Goal: Contribute content: Add original content to the website for others to see

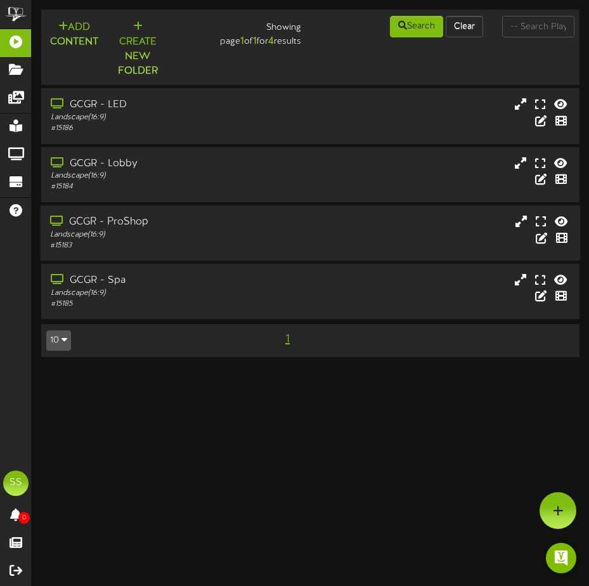
click at [168, 219] on div "GCGR - ProShop" at bounding box center [153, 222] width 206 height 15
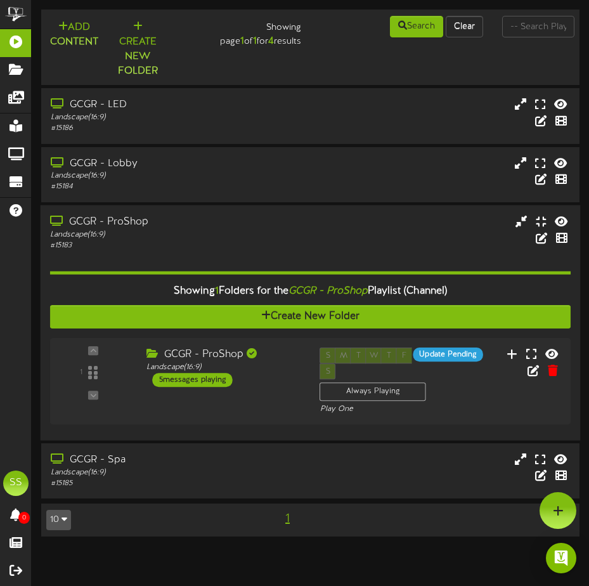
click at [136, 227] on div "GCGR - ProShop" at bounding box center [153, 221] width 206 height 15
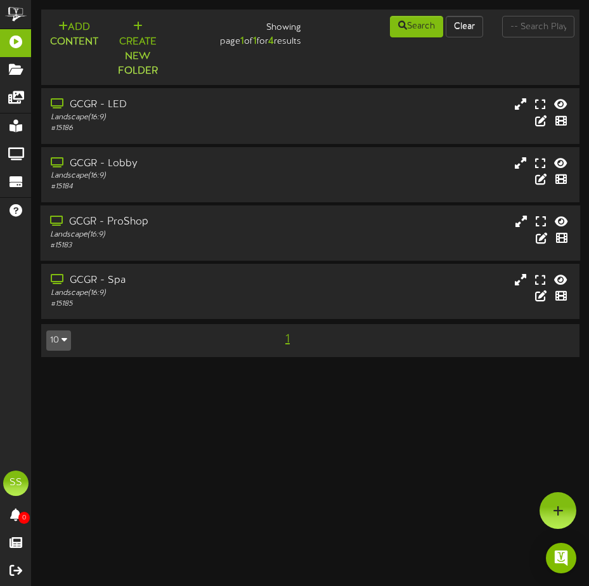
click at [136, 227] on div "GCGR - ProShop" at bounding box center [153, 222] width 206 height 15
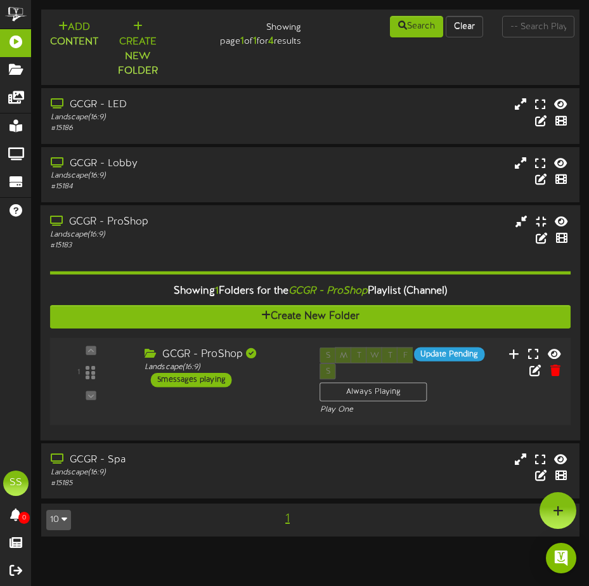
click at [275, 386] on div "GCGR - ProShop Landscape ( 16:9 ) 5 messages playing" at bounding box center [223, 367] width 176 height 40
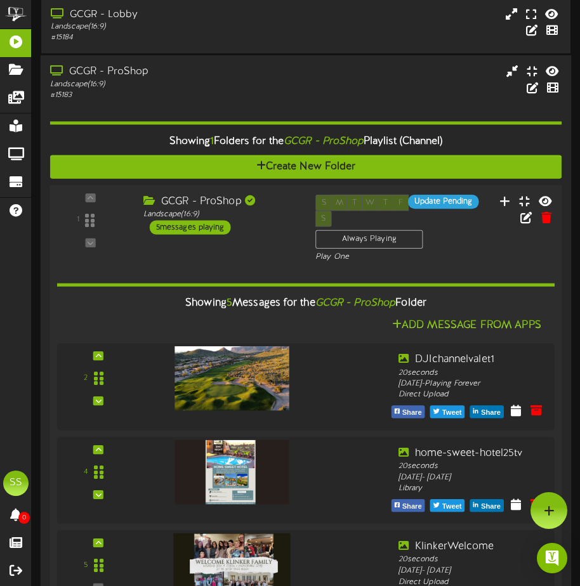
scroll to position [126, 0]
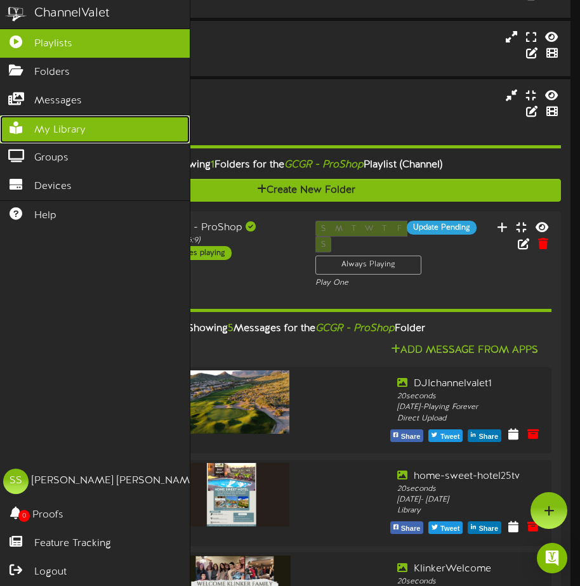
click at [84, 130] on span "My Library" at bounding box center [59, 130] width 51 height 15
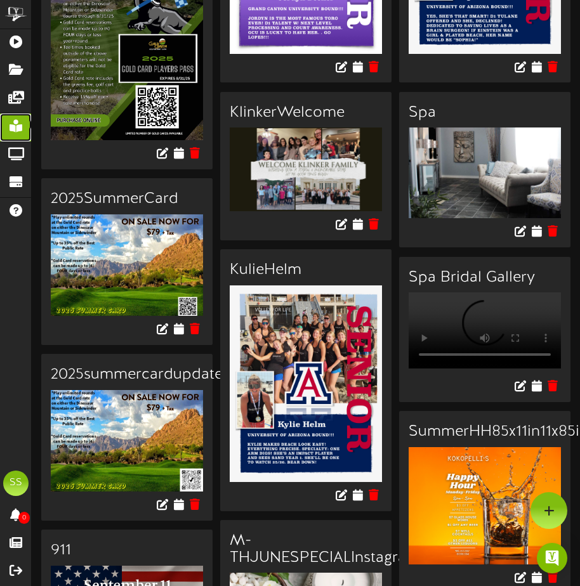
scroll to position [254, 0]
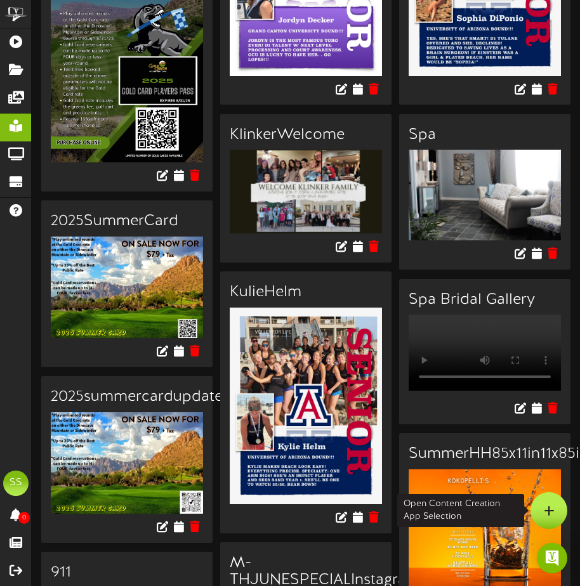
click at [548, 506] on icon at bounding box center [549, 510] width 11 height 11
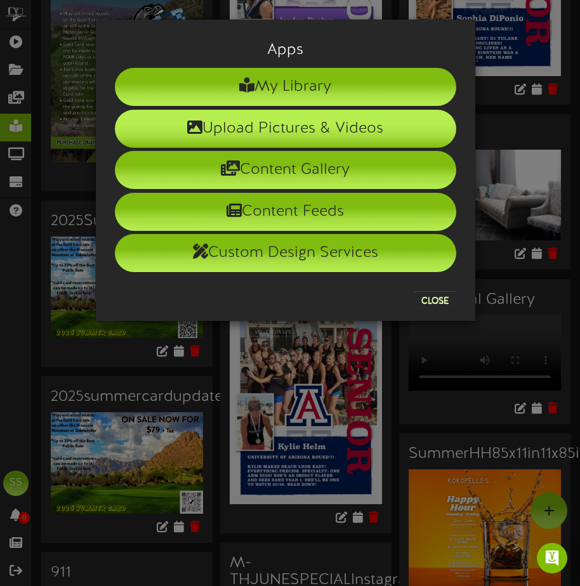
click at [350, 122] on li "Upload Pictures & Videos" at bounding box center [285, 129] width 341 height 38
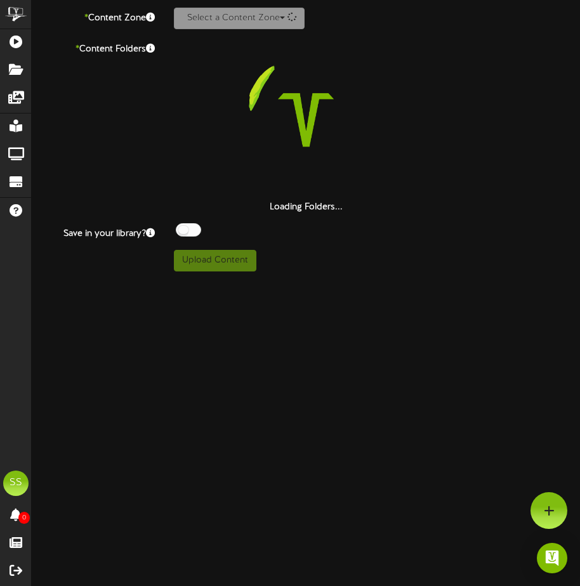
scroll to position [195, 0]
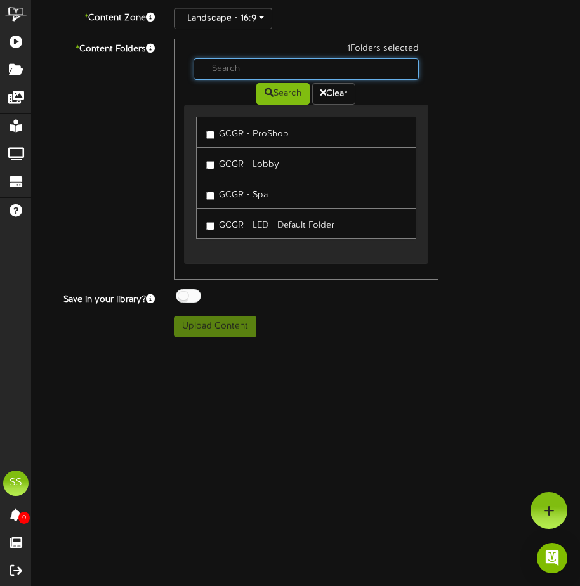
click at [240, 70] on input "text" at bounding box center [306, 69] width 225 height 22
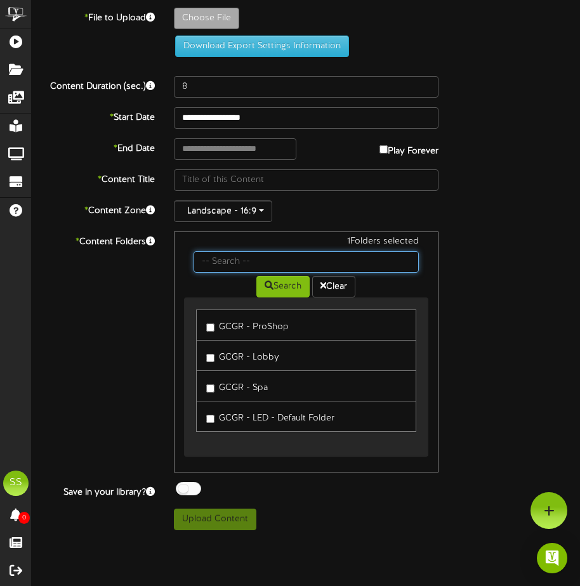
scroll to position [0, 0]
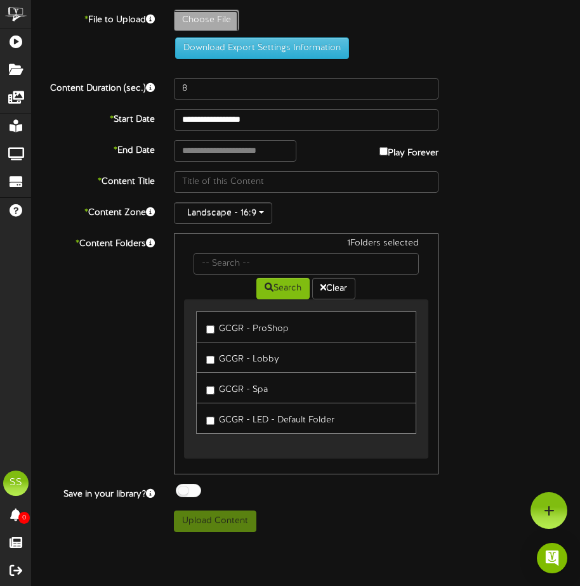
type input "**********"
type input "Welcomechamberofcommerce"
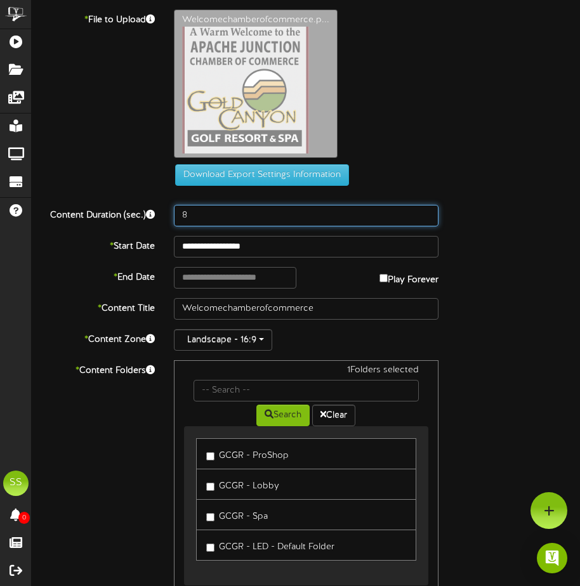
click at [192, 213] on input "8" at bounding box center [306, 216] width 265 height 22
type input "45"
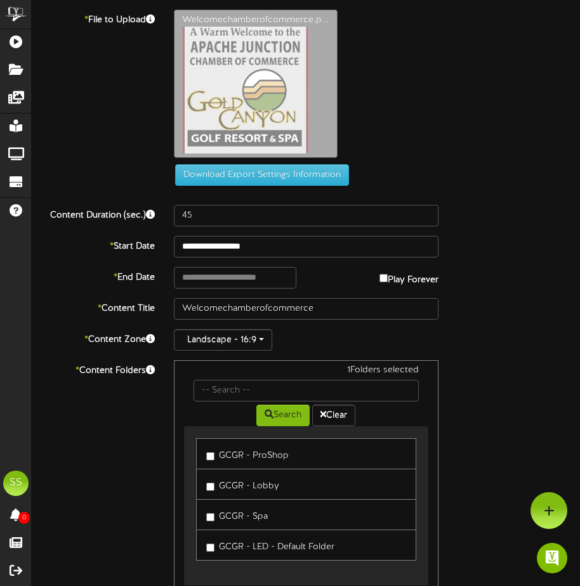
click at [477, 146] on div "Welcomechamberofcommerce.p..." at bounding box center [377, 87] width 426 height 155
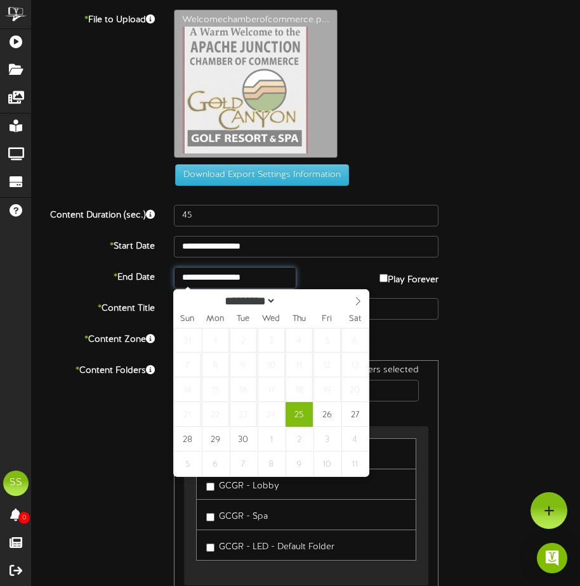
click at [237, 277] on input "**********" at bounding box center [235, 278] width 123 height 22
type input "**********"
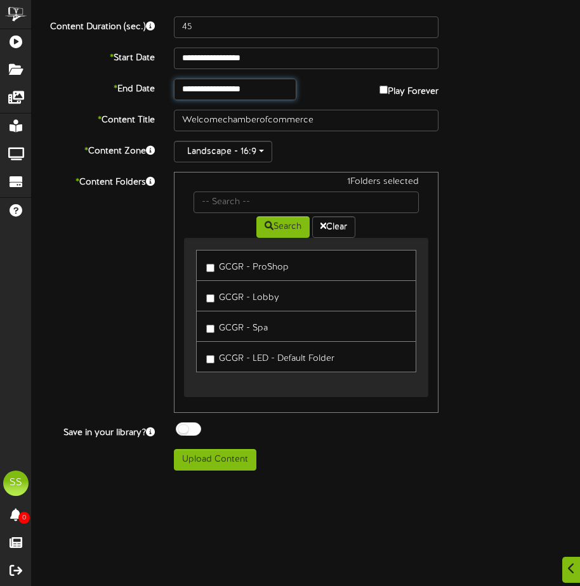
scroll to position [195, 0]
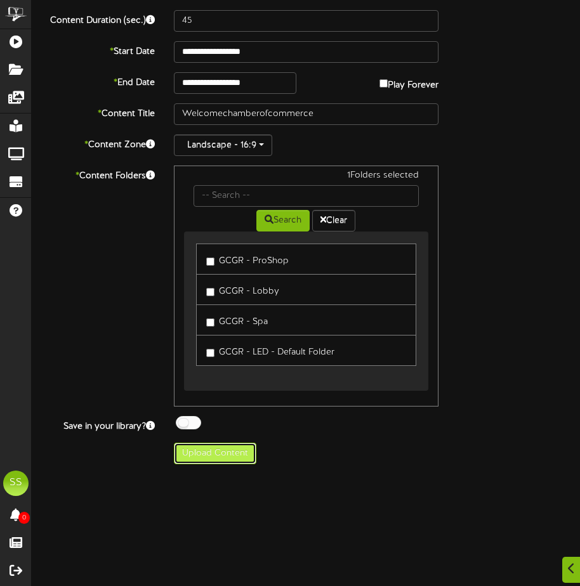
click at [235, 457] on button "Upload Content" at bounding box center [215, 454] width 82 height 22
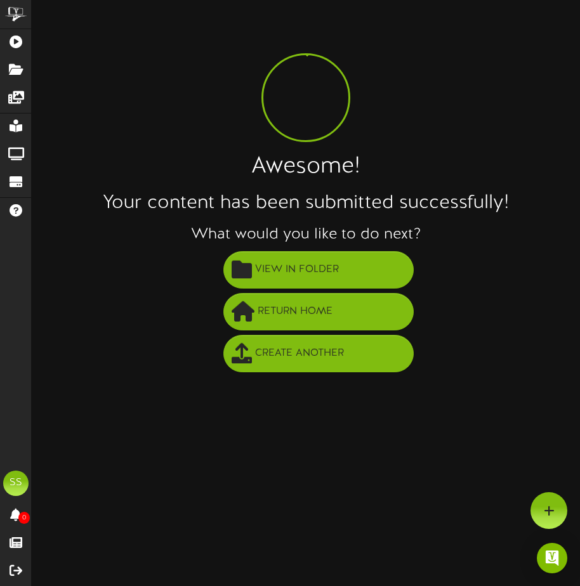
scroll to position [0, 0]
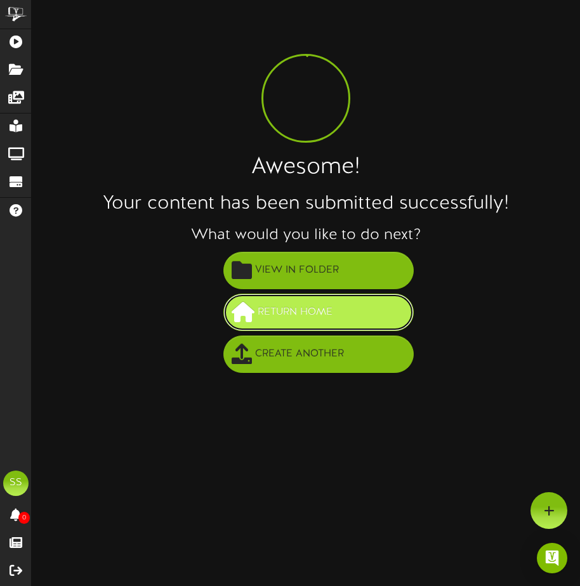
click at [367, 322] on button "Return Home" at bounding box center [318, 312] width 190 height 37
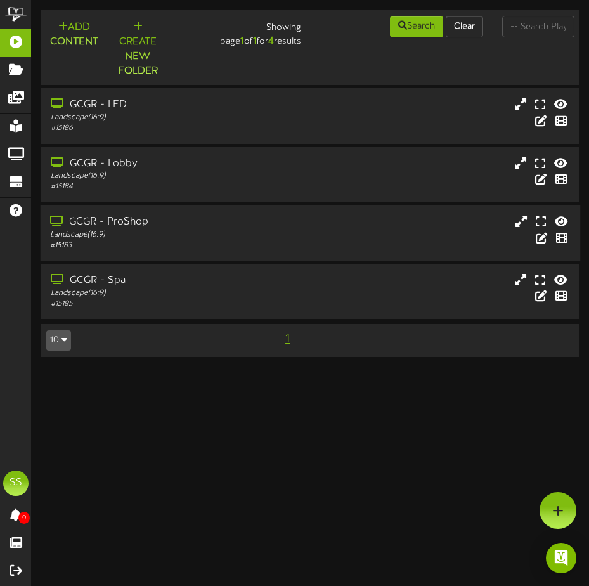
click at [174, 239] on div "Landscape ( 16:9 )" at bounding box center [153, 234] width 206 height 11
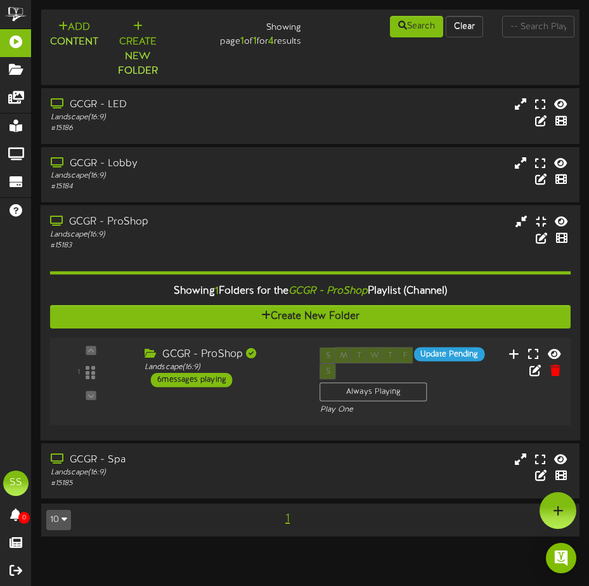
click at [272, 379] on div "GCGR - ProShop Landscape ( 16:9 ) 6 messages playing" at bounding box center [223, 367] width 176 height 40
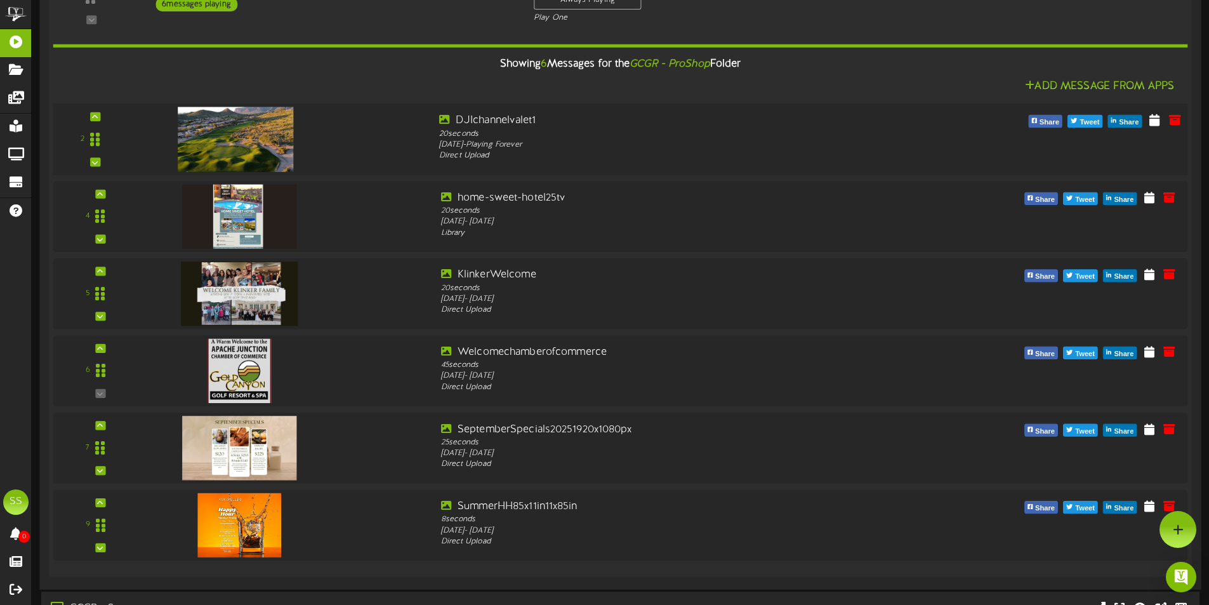
scroll to position [169, 0]
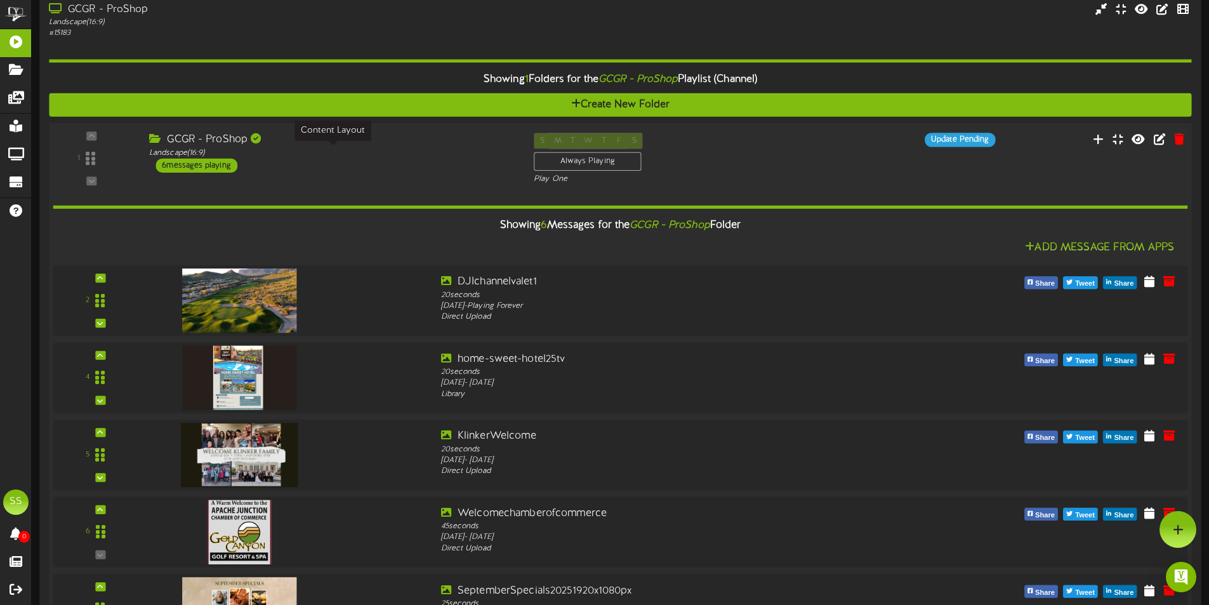
click at [275, 152] on div "Landscape ( 16:9 )" at bounding box center [331, 152] width 365 height 11
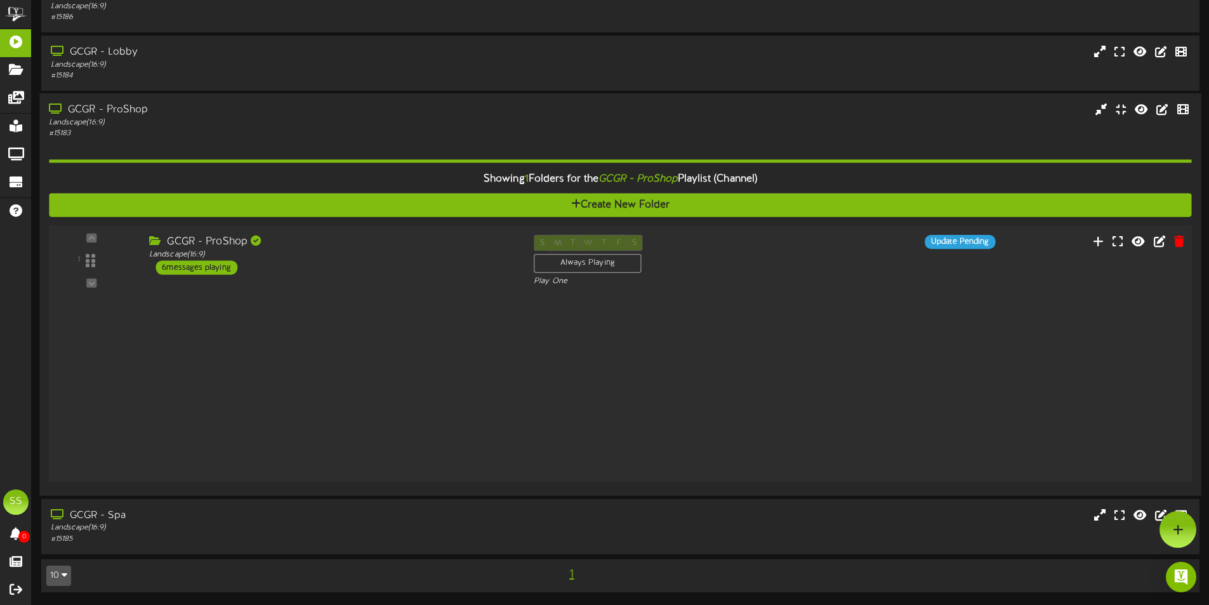
scroll to position [0, 0]
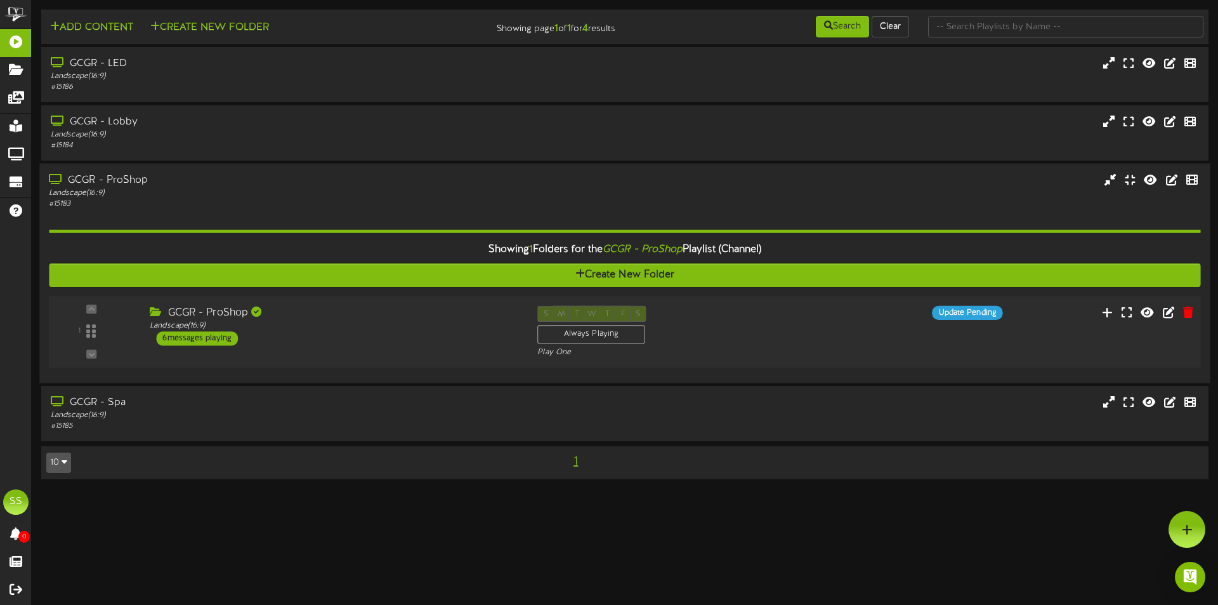
click at [326, 338] on div "GCGR - ProShop Landscape ( 16:9 ) 6 messages playing" at bounding box center [334, 326] width 388 height 40
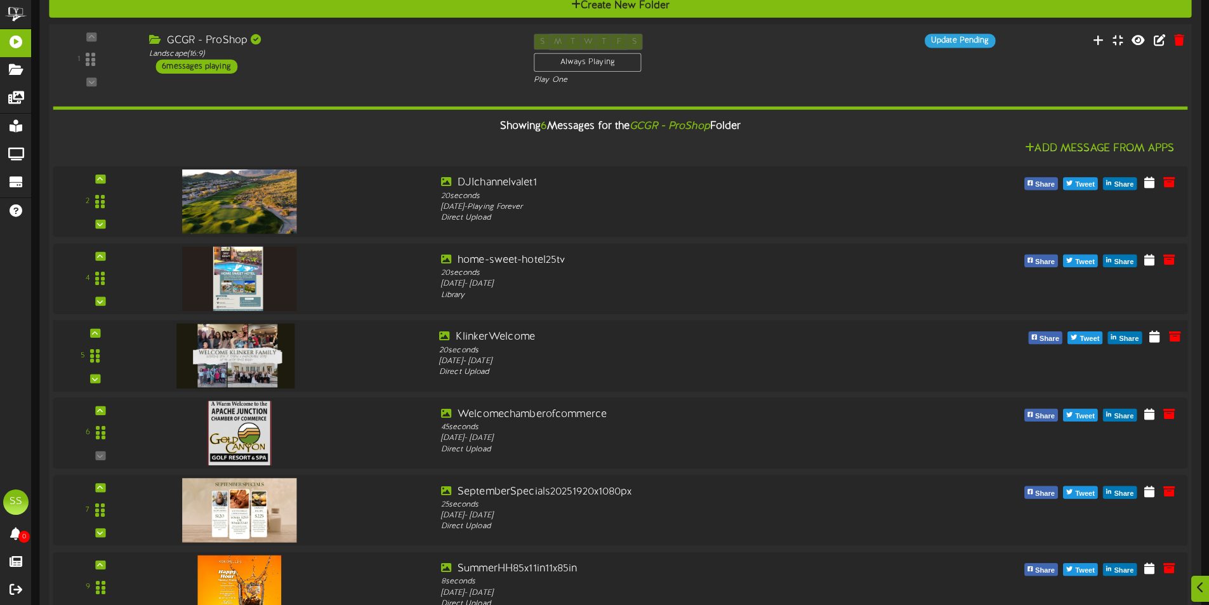
scroll to position [317, 0]
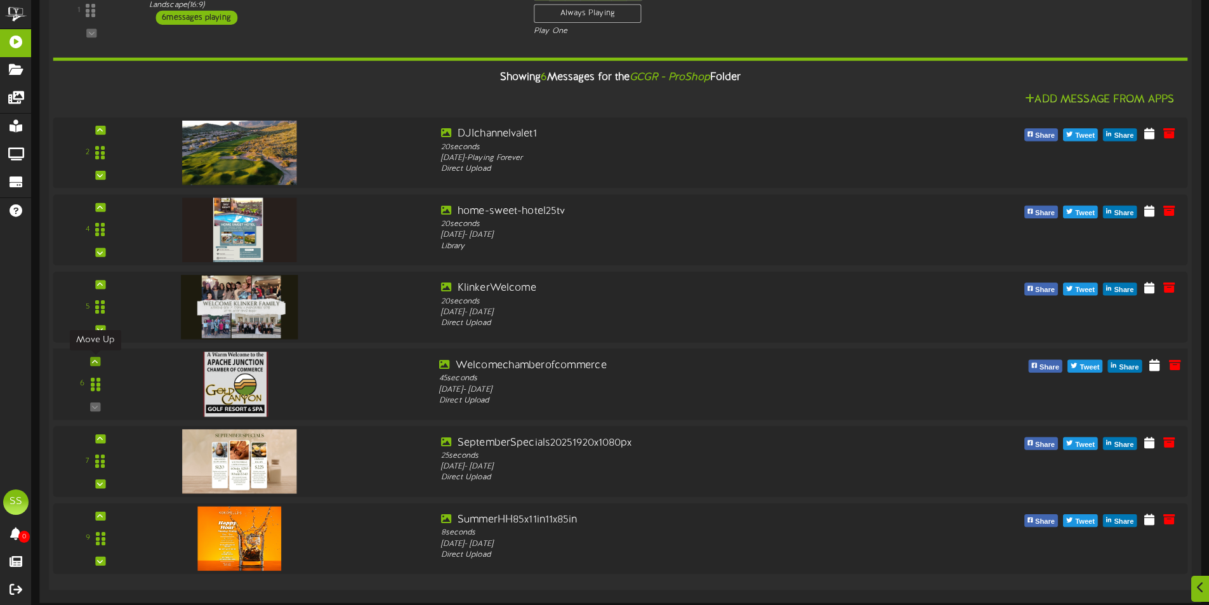
click at [94, 360] on icon at bounding box center [95, 361] width 6 height 6
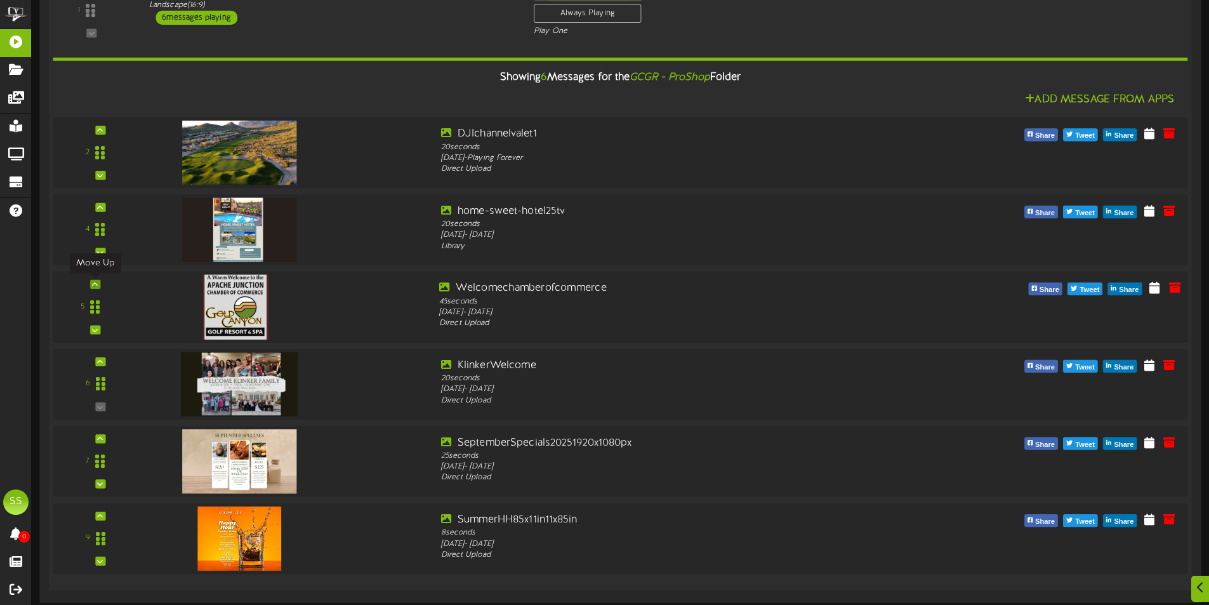
click at [98, 286] on icon at bounding box center [95, 284] width 6 height 6
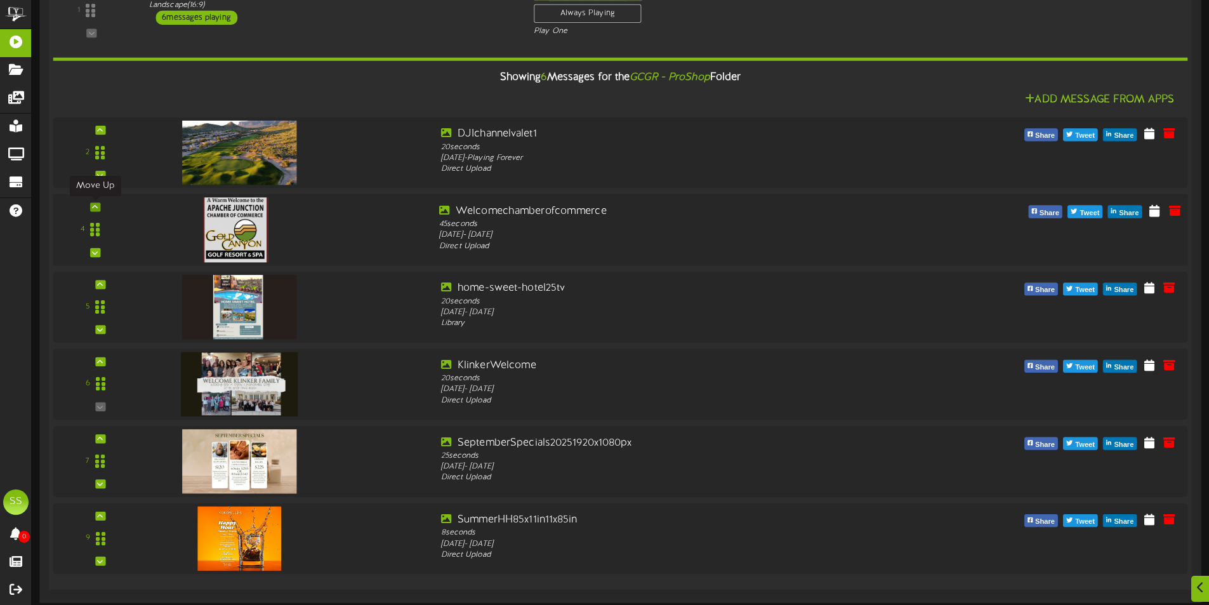
click at [94, 211] on div at bounding box center [95, 206] width 10 height 9
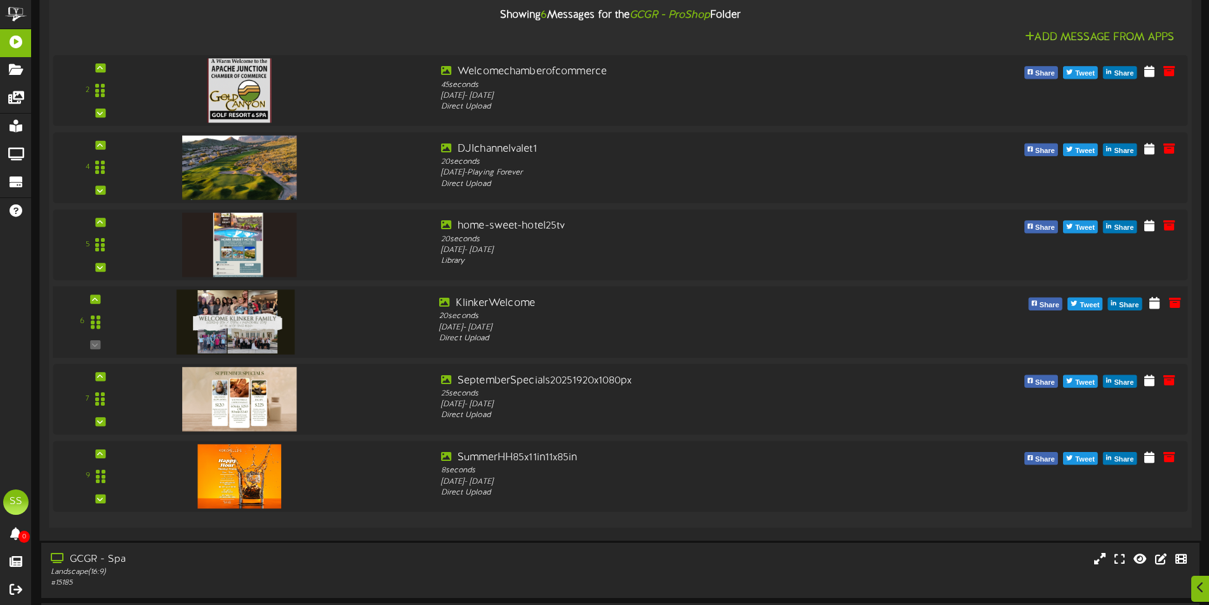
scroll to position [381, 0]
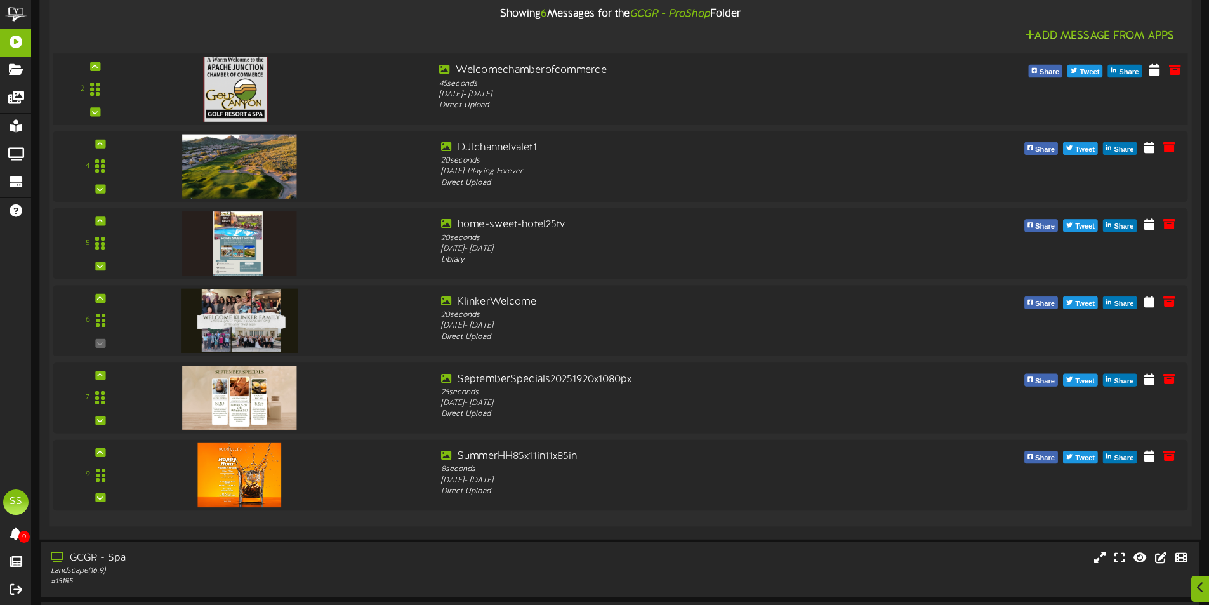
click at [322, 111] on div "2" at bounding box center [621, 89] width 1146 height 52
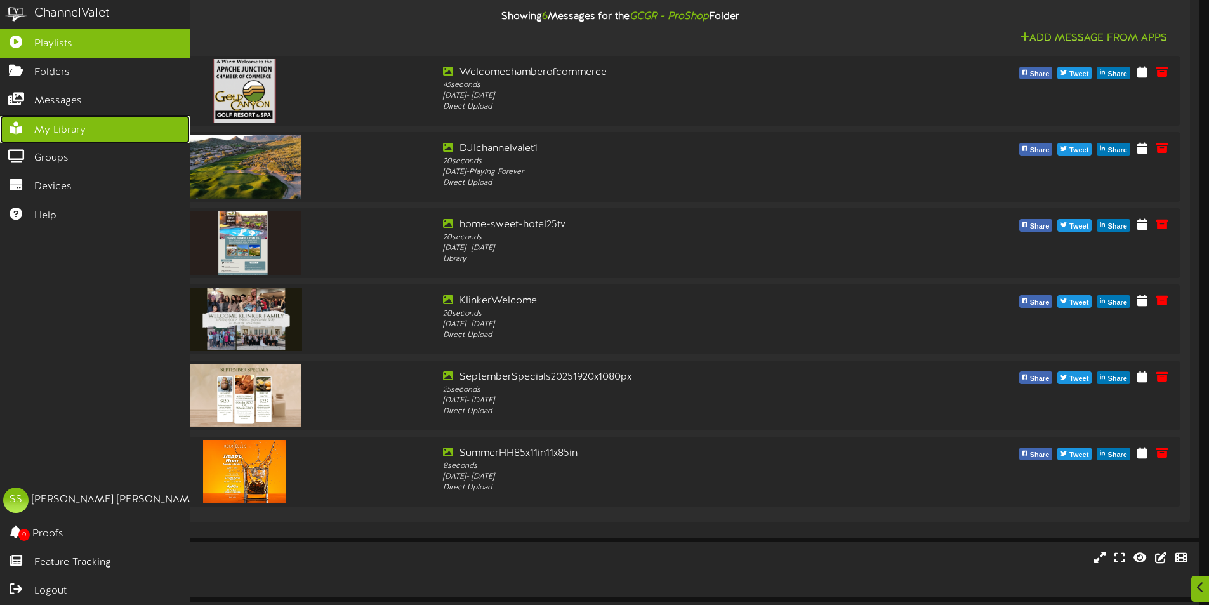
click at [70, 130] on span "My Library" at bounding box center [59, 130] width 51 height 15
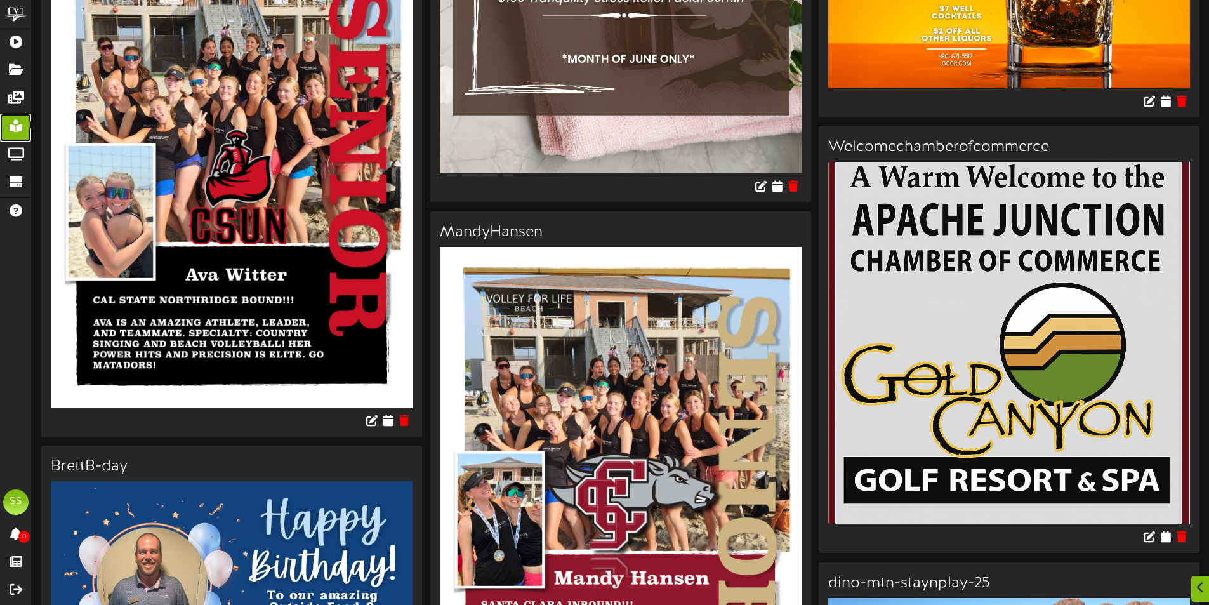
scroll to position [1904, 0]
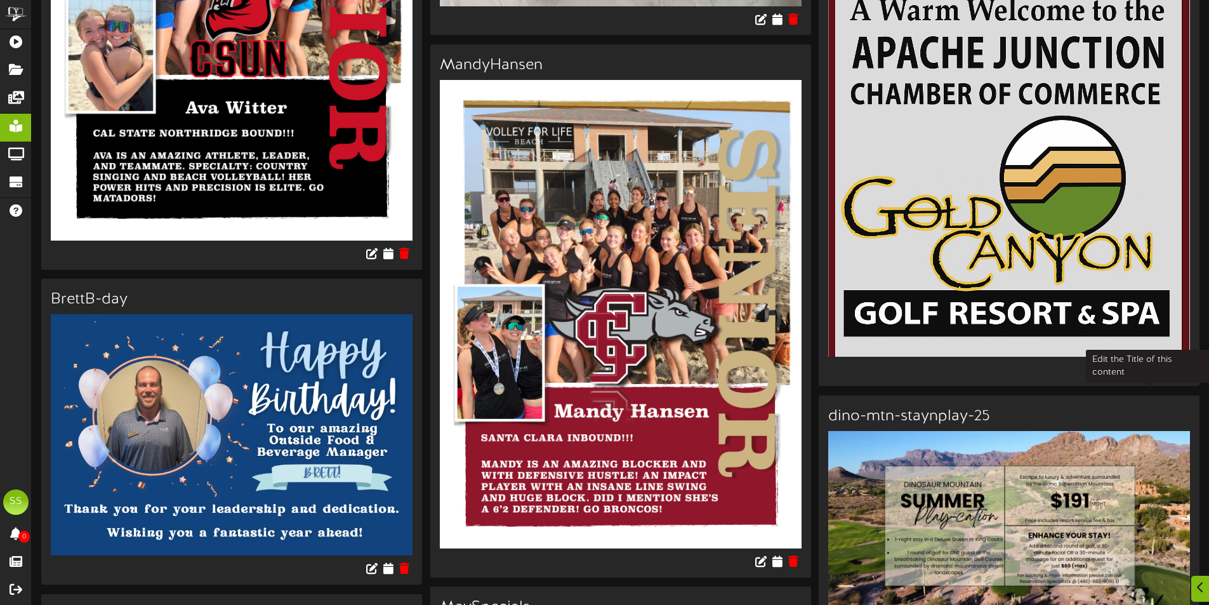
click at [589, 381] on button at bounding box center [1149, 372] width 22 height 20
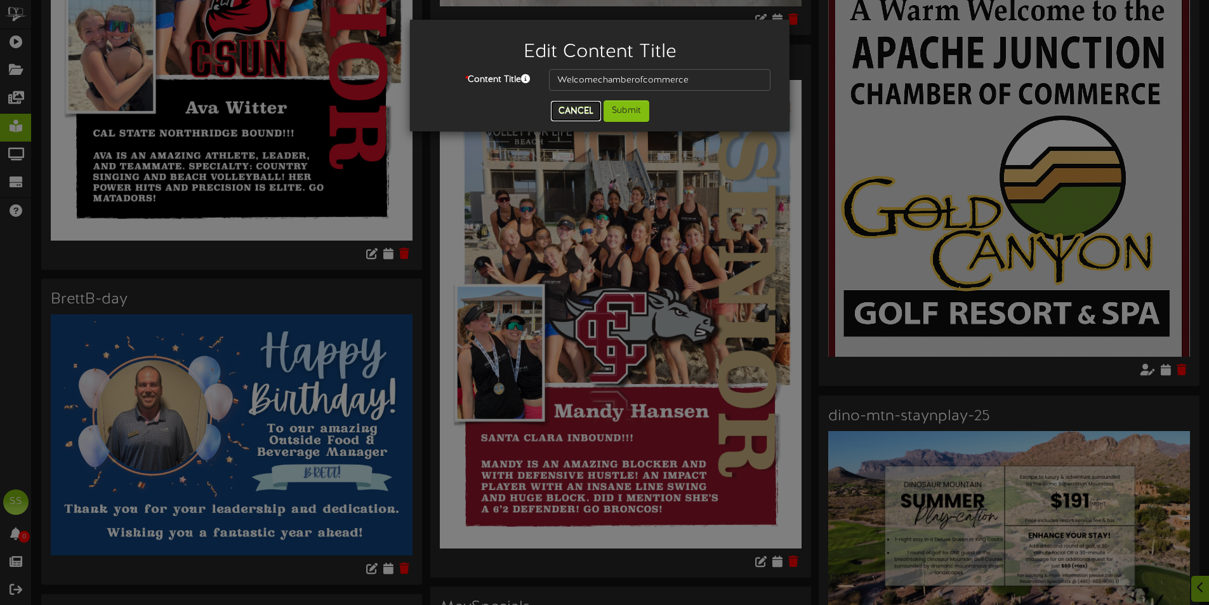
click at [576, 109] on button "Cancel" at bounding box center [576, 111] width 50 height 20
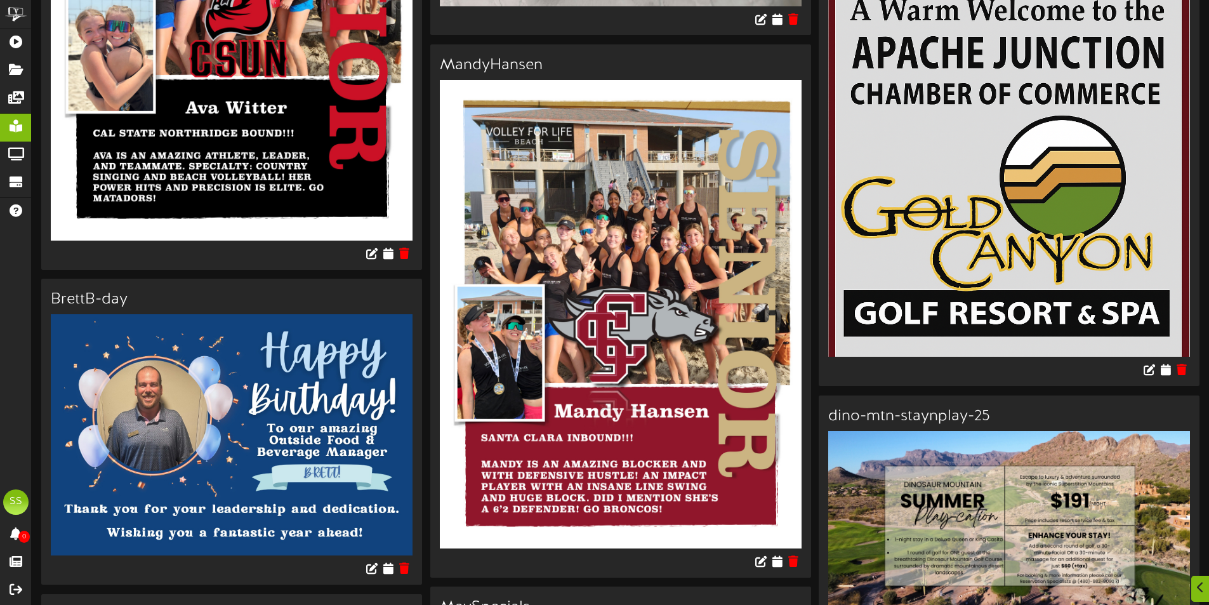
click at [589, 198] on img at bounding box center [1009, 176] width 362 height 362
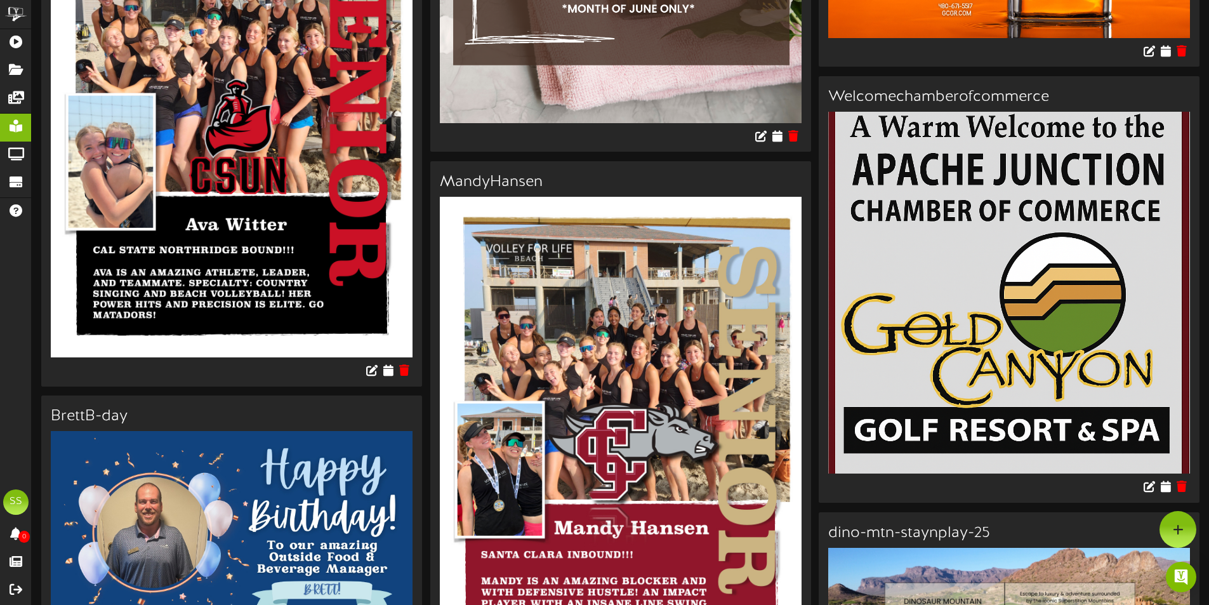
scroll to position [1650, 0]
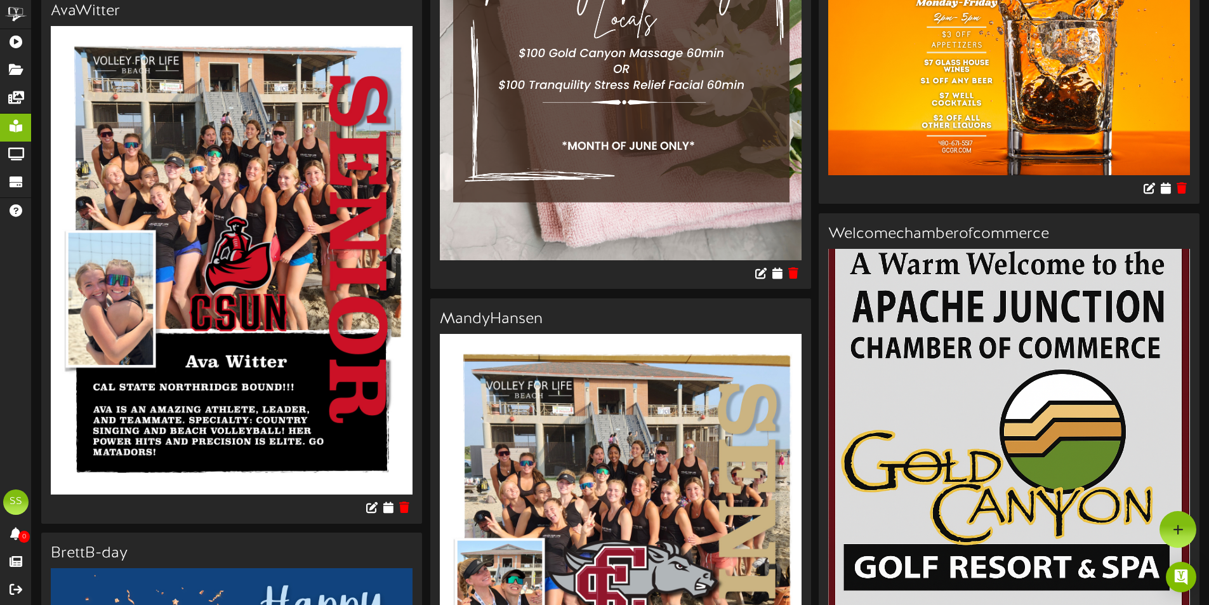
drag, startPoint x: 940, startPoint y: 273, endPoint x: 938, endPoint y: 265, distance: 9.2
click at [589, 273] on img at bounding box center [1009, 430] width 362 height 362
click at [589, 242] on h3 "Welcomechamberofcommerce" at bounding box center [1009, 234] width 362 height 16
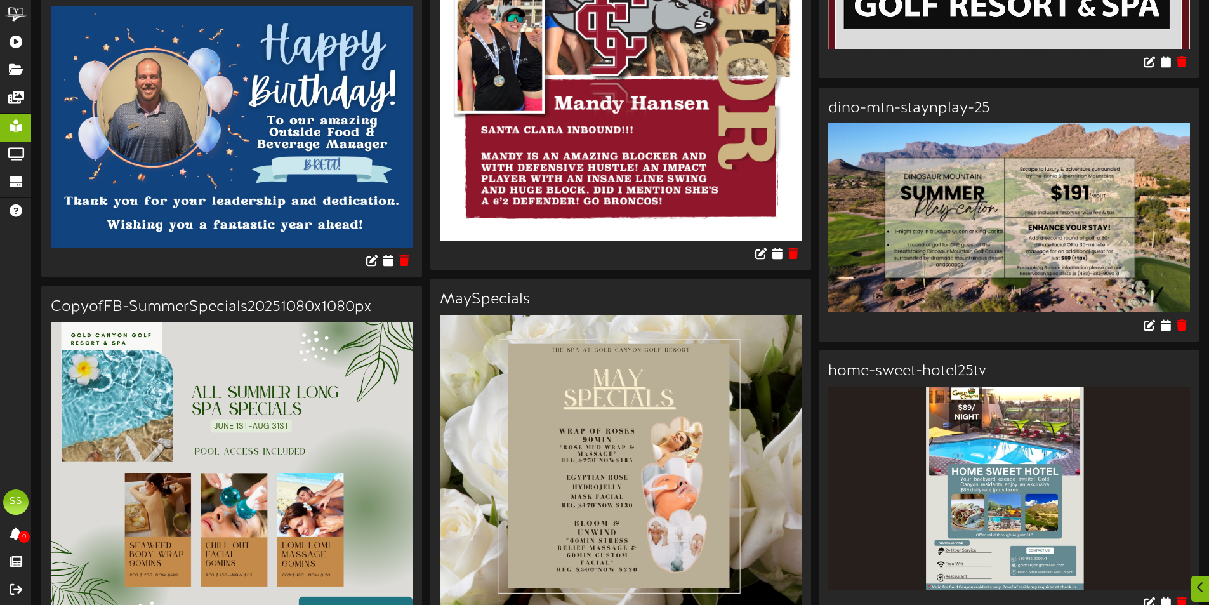
scroll to position [2221, 0]
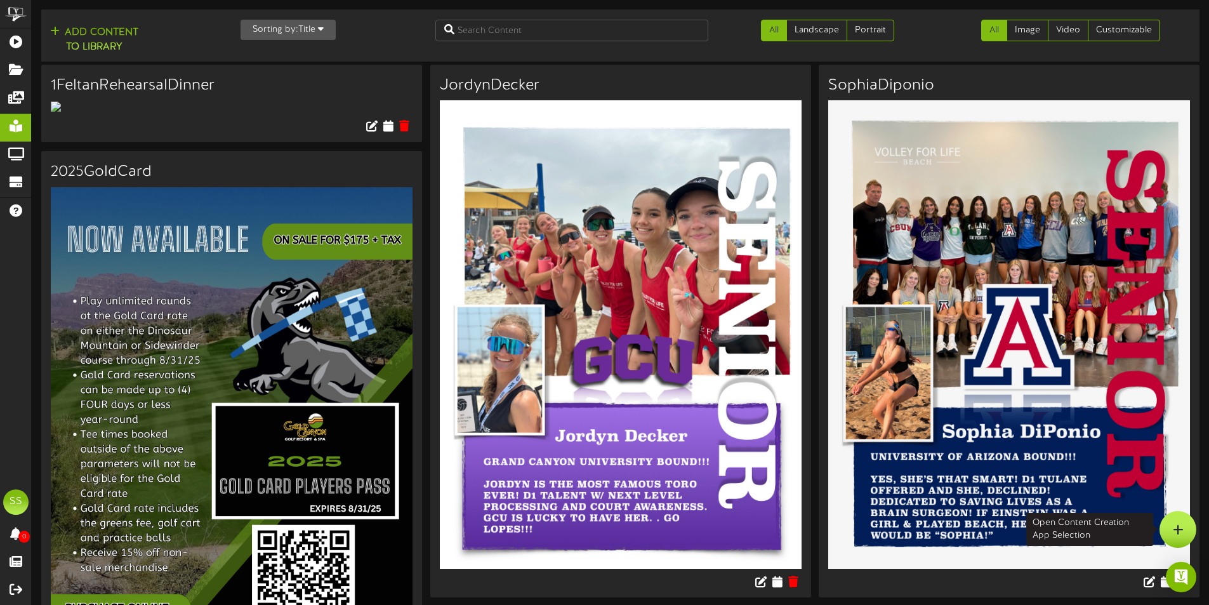
click at [1192, 530] on div at bounding box center [1177, 529] width 37 height 37
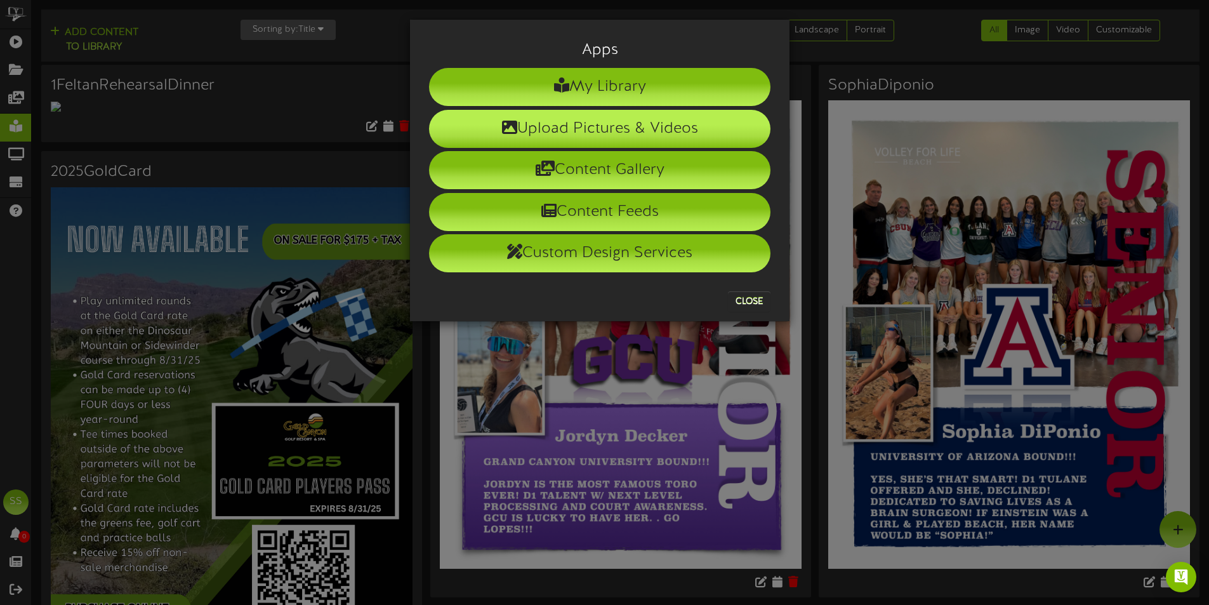
click at [585, 124] on li "Upload Pictures & Videos" at bounding box center [599, 129] width 341 height 38
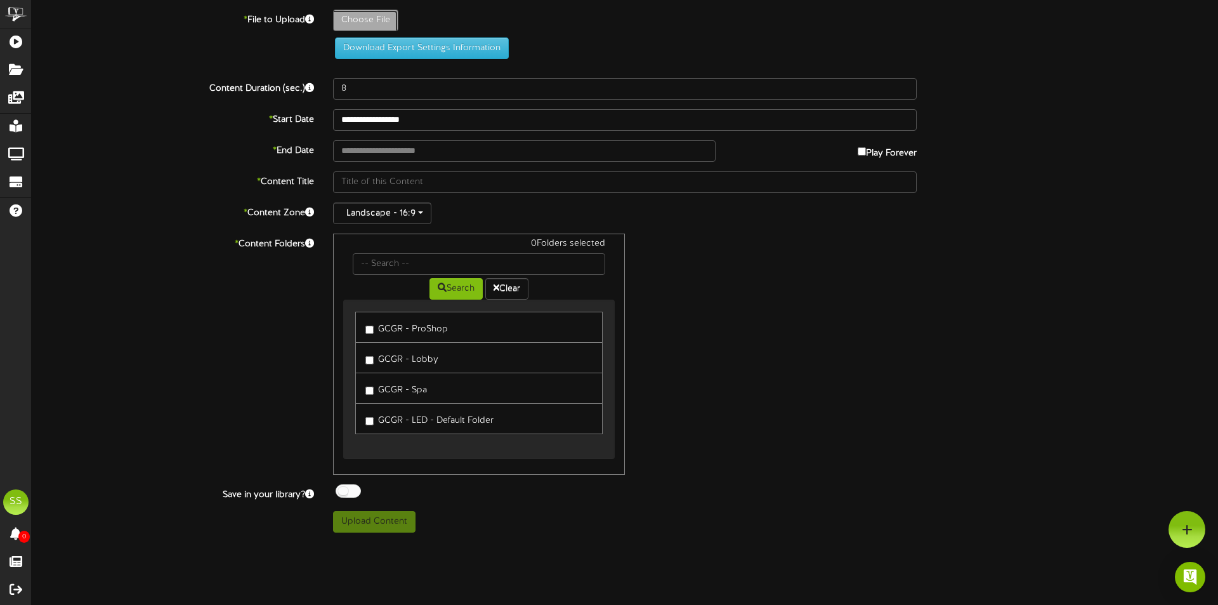
type input "**********"
type input "ajcc"
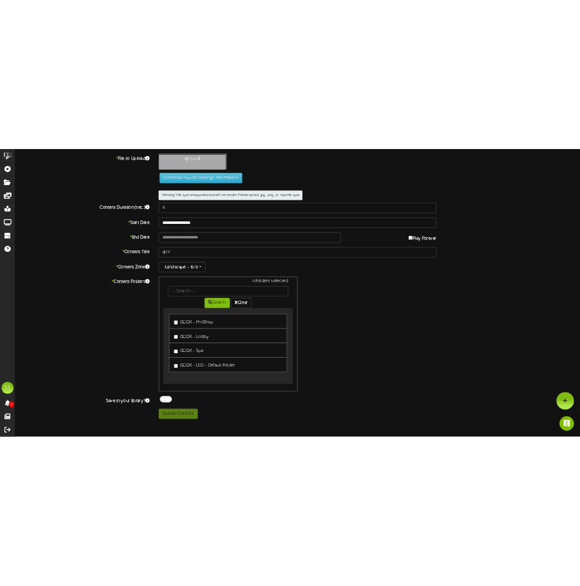
scroll to position [1, 0]
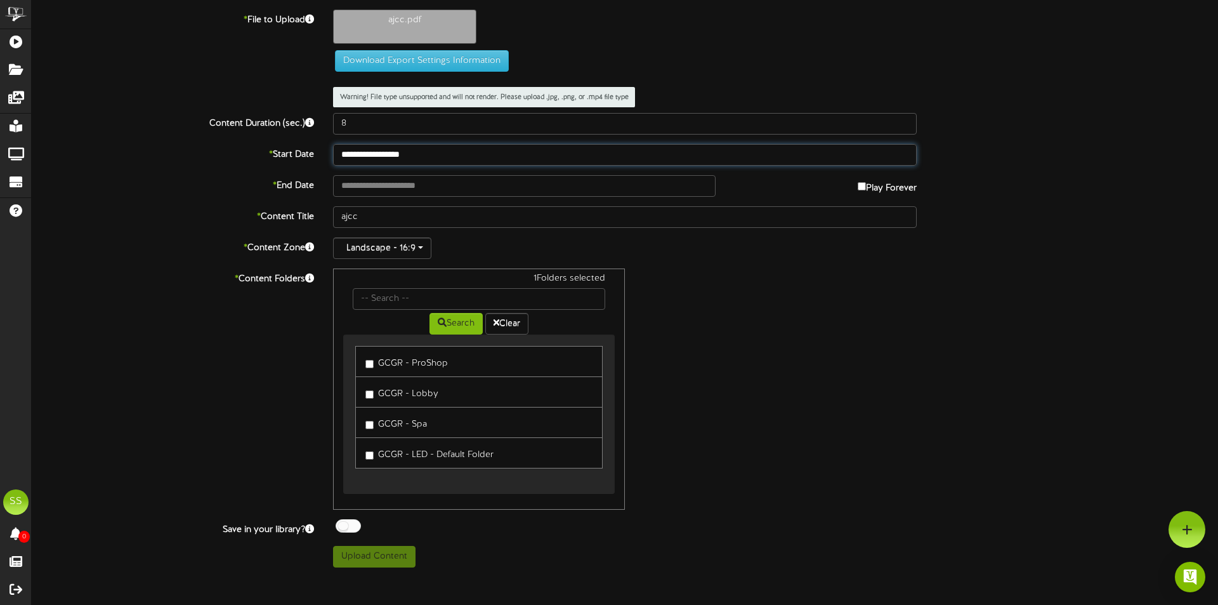
click at [460, 157] on input "**********" at bounding box center [625, 155] width 584 height 22
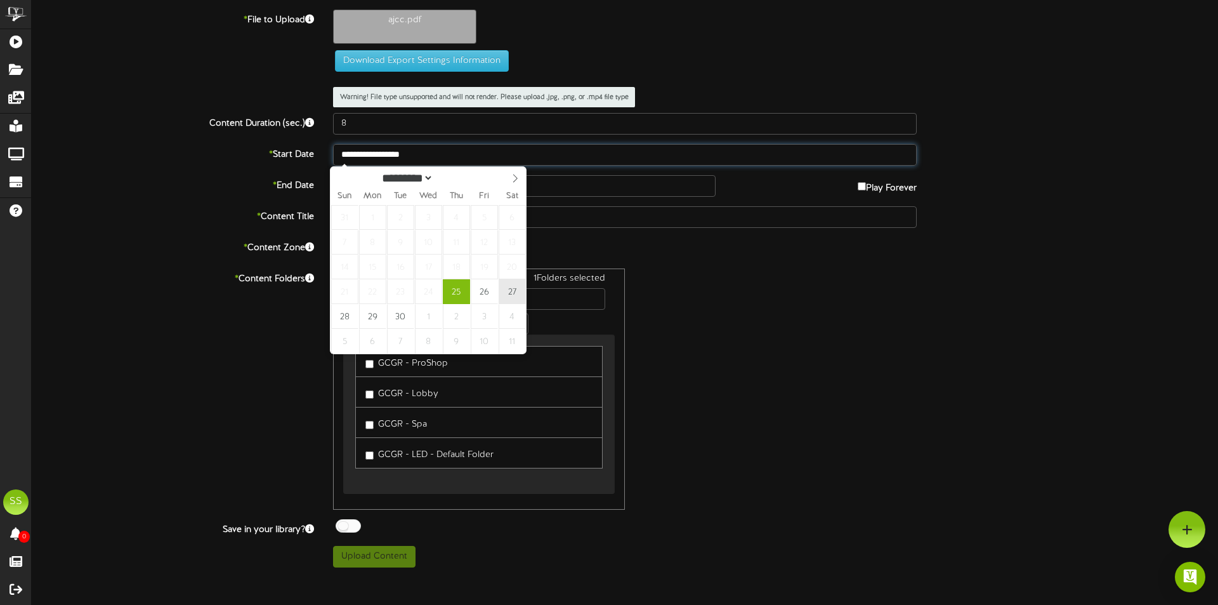
type input "**********"
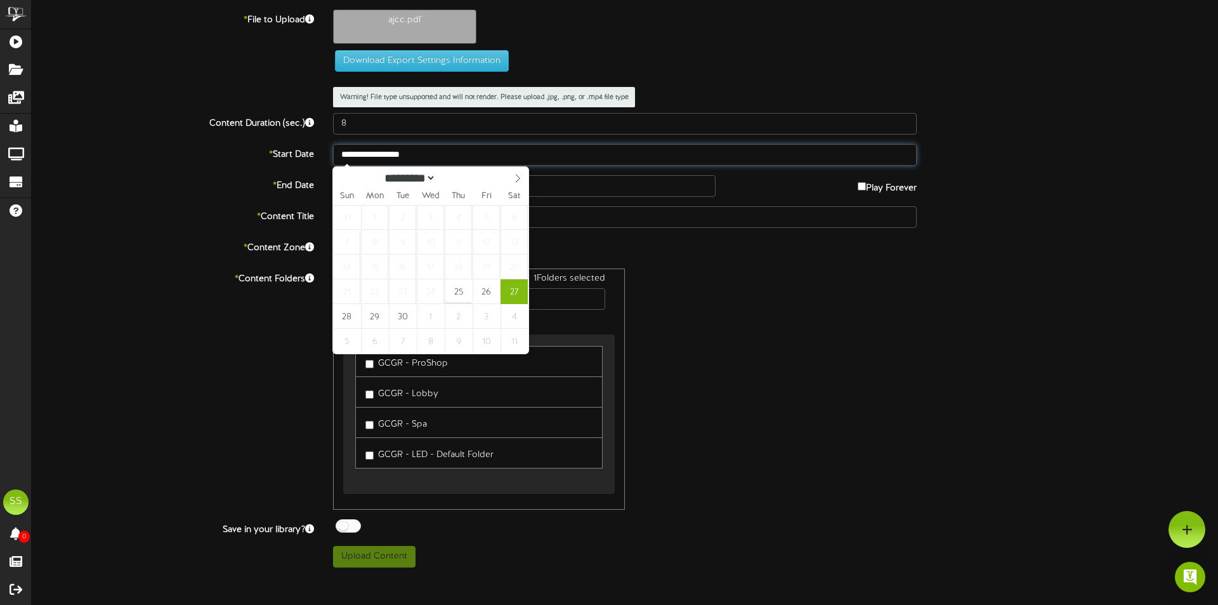
click at [395, 152] on input "**********" at bounding box center [625, 155] width 584 height 22
type input "**********"
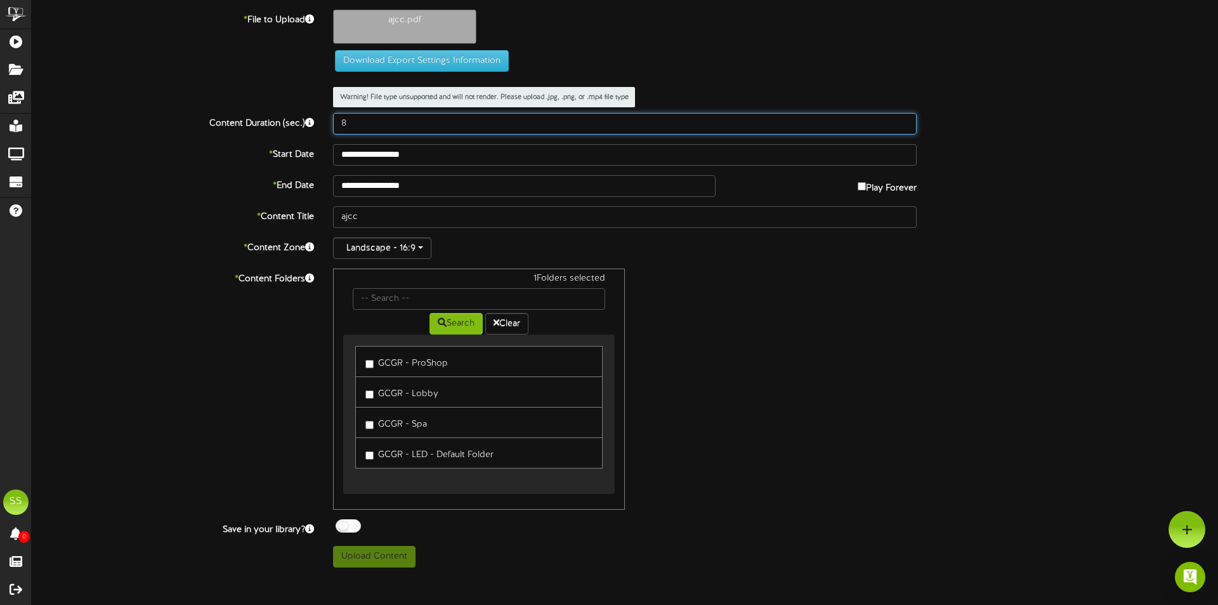
click at [379, 132] on input "8" at bounding box center [625, 124] width 584 height 22
type input "50"
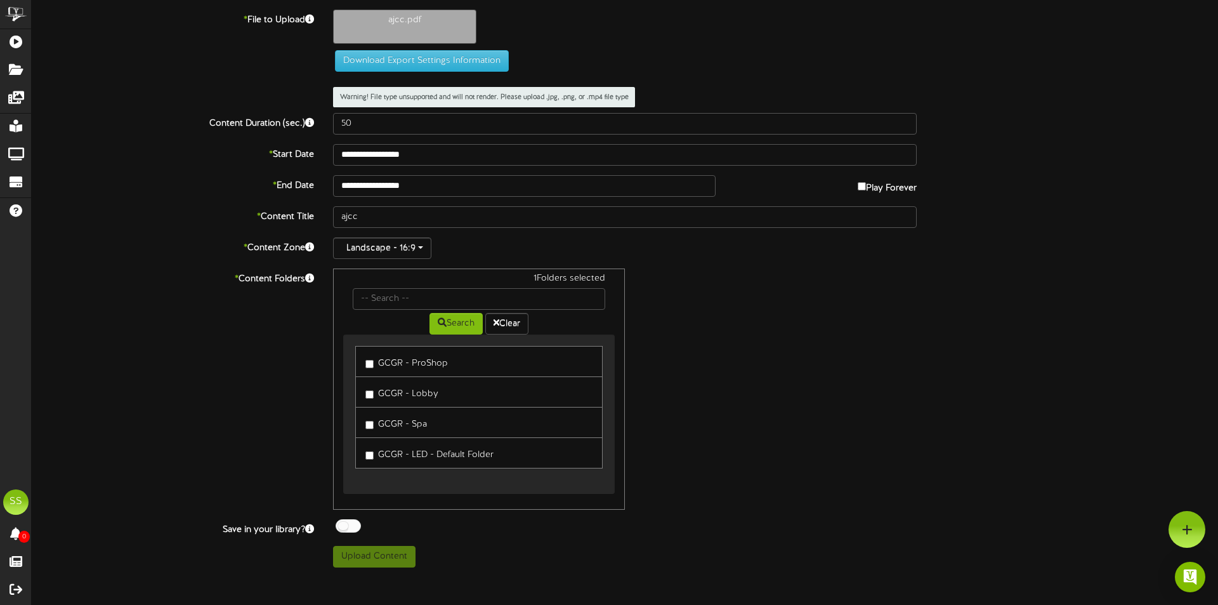
click at [800, 389] on div "1 Folders selected Search Clear GCGR - ProShop GCGR - Lobby GCGR - Spa" at bounding box center [625, 388] width 603 height 241
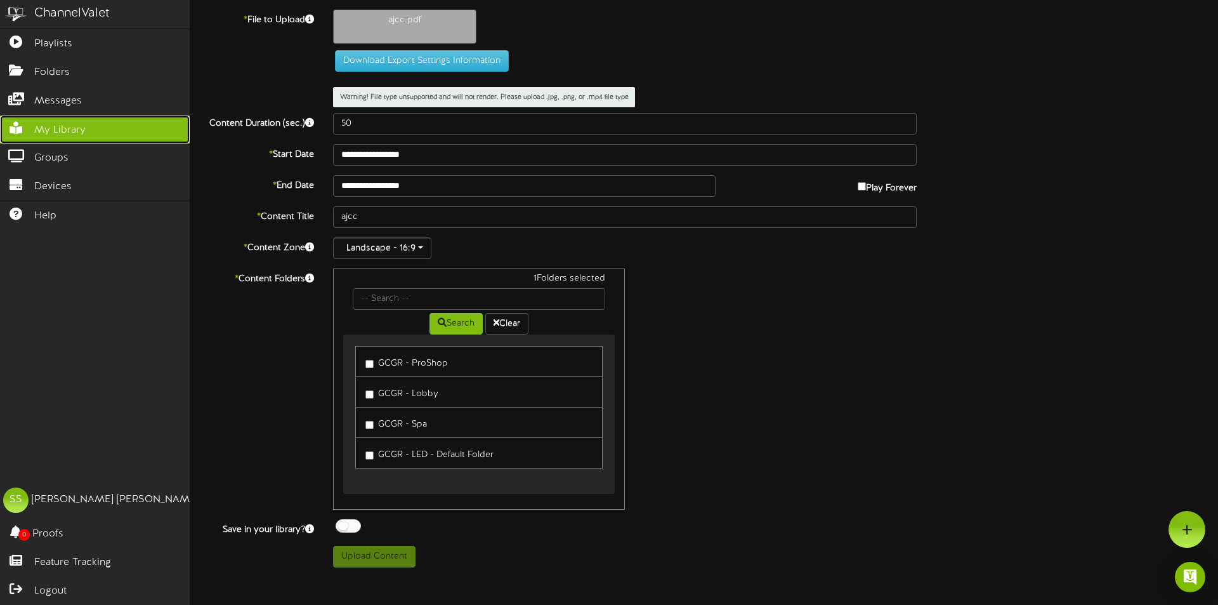
click at [92, 129] on link "My Library" at bounding box center [95, 129] width 190 height 29
